Goal: Navigation & Orientation: Go to known website

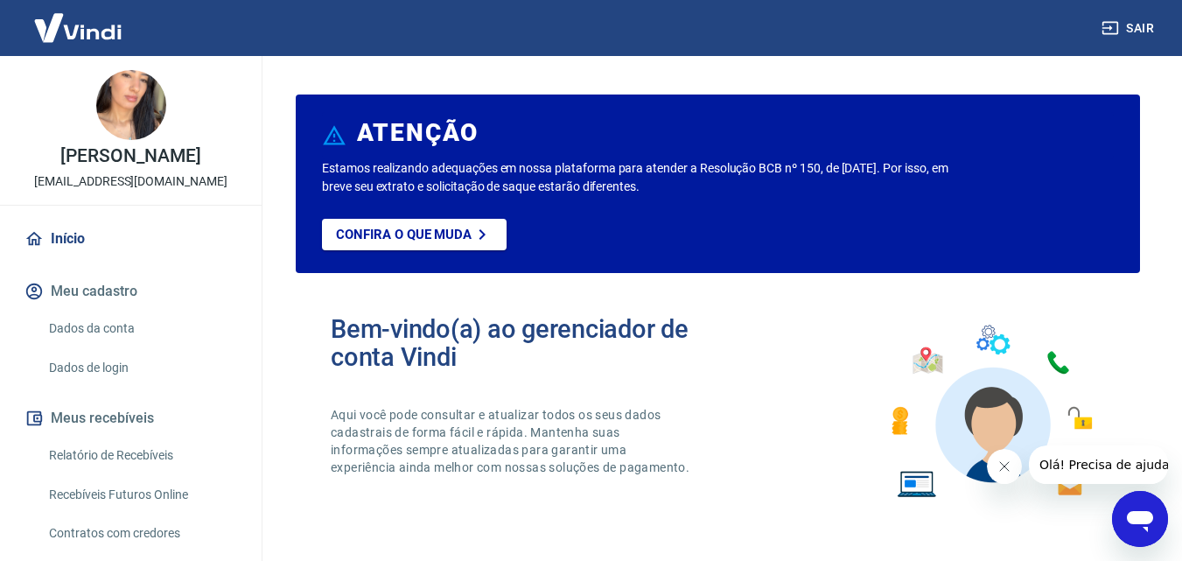
click at [88, 33] on img at bounding box center [78, 27] width 114 height 53
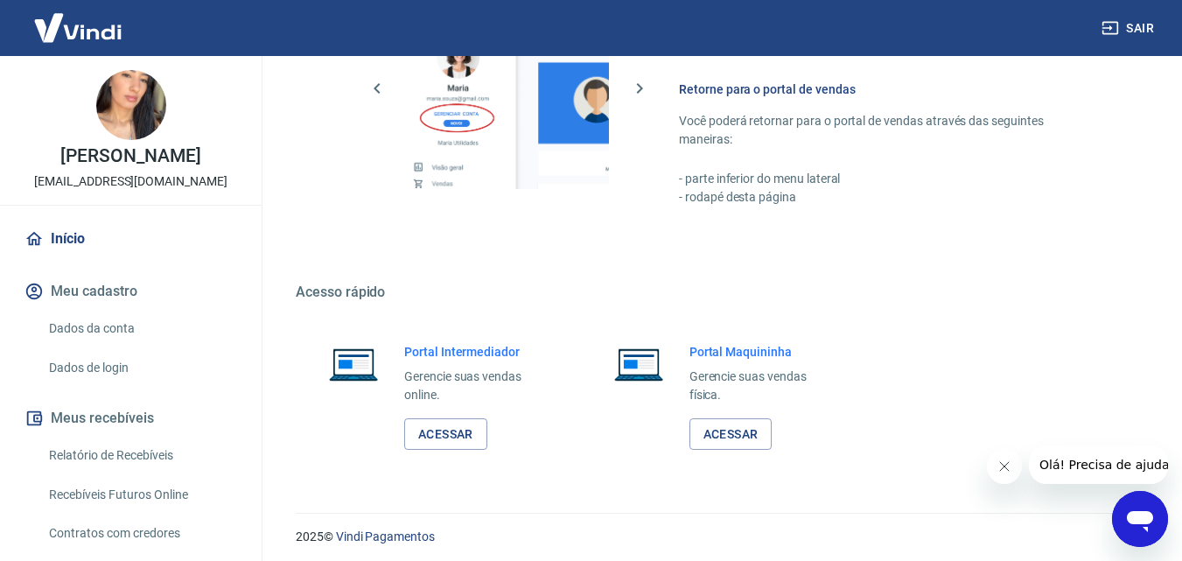
scroll to position [1056, 0]
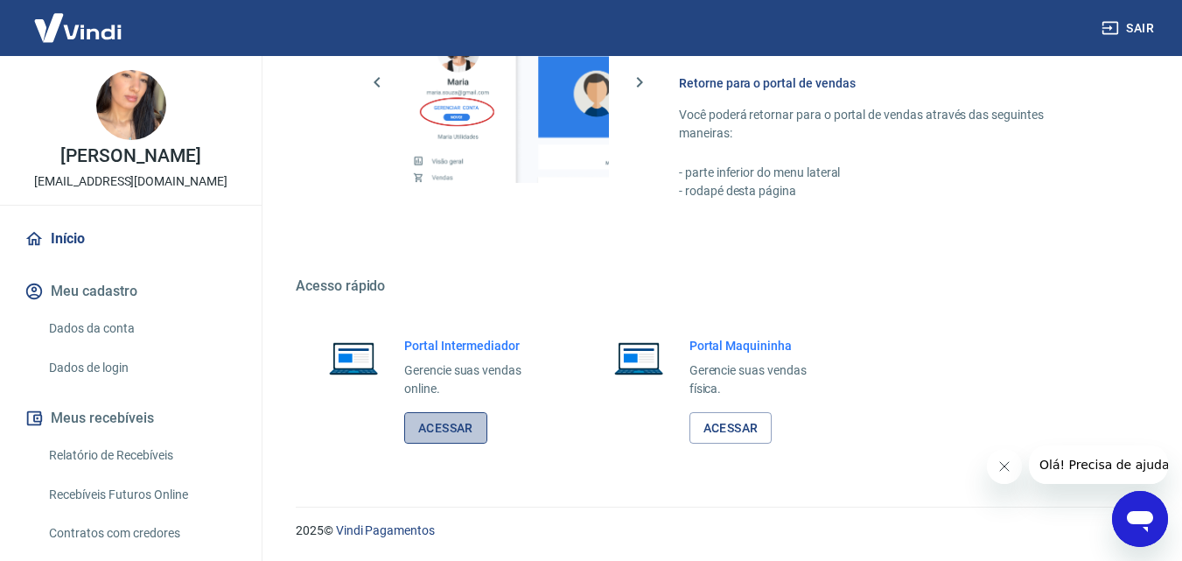
click at [449, 429] on link "Acessar" at bounding box center [445, 428] width 83 height 32
